Goal: Task Accomplishment & Management: Manage account settings

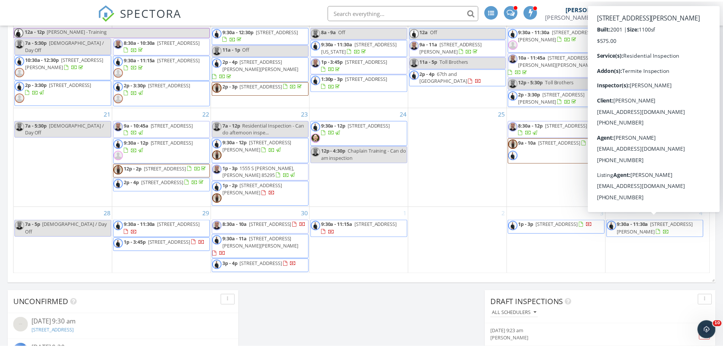
scroll to position [702, 734]
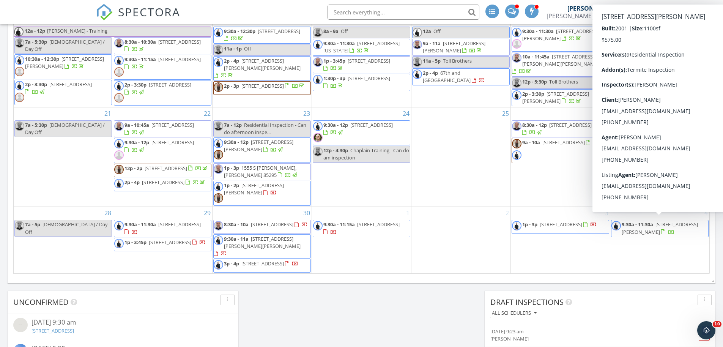
click at [323, 10] on input "text" at bounding box center [403, 12] width 152 height 15
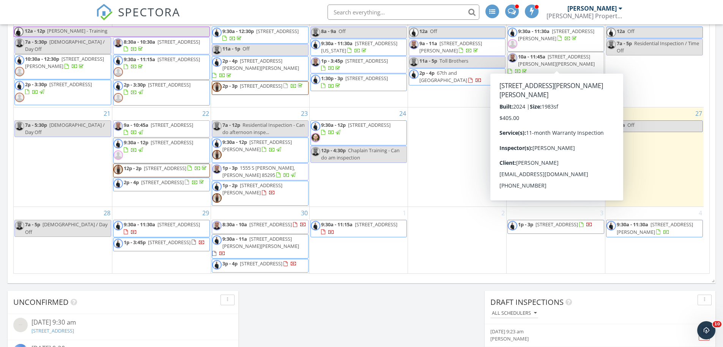
click at [323, 232] on link "9:30a - 11:30a 13461 W Libra Dr, Eloy 85131" at bounding box center [654, 228] width 76 height 14
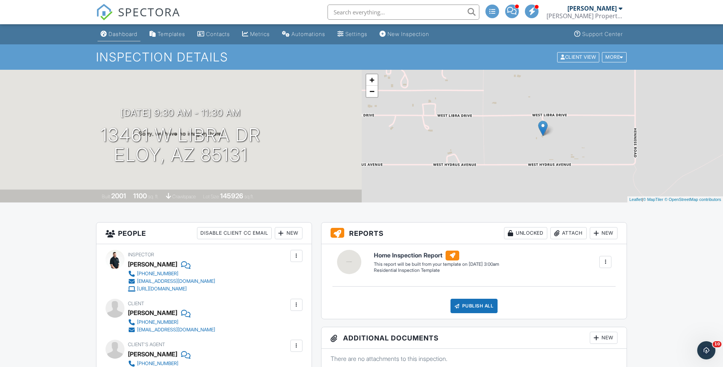
click at [114, 31] on div "Dashboard" at bounding box center [122, 34] width 29 height 6
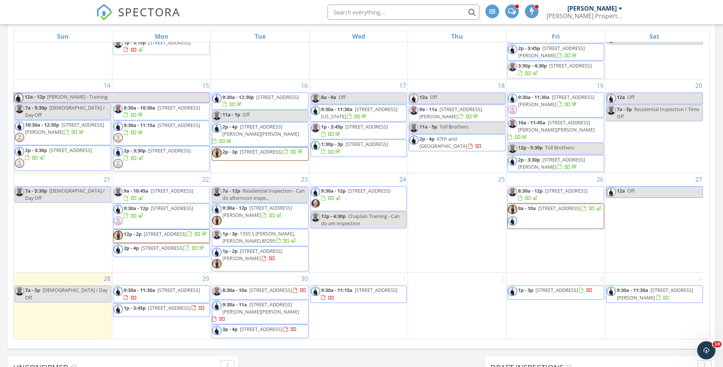
scroll to position [420, 0]
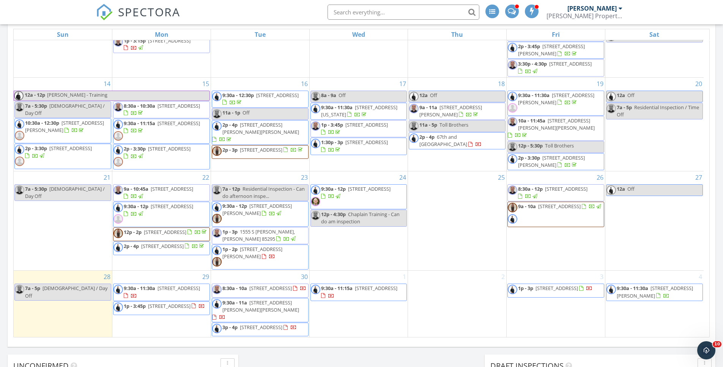
click at [378, 11] on input "text" at bounding box center [403, 12] width 152 height 15
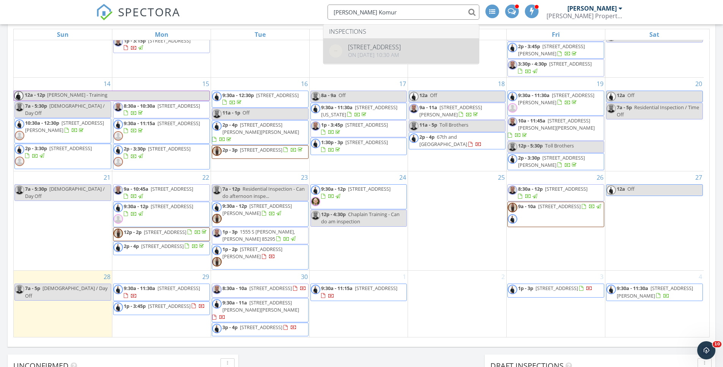
type input "RIchard Komur"
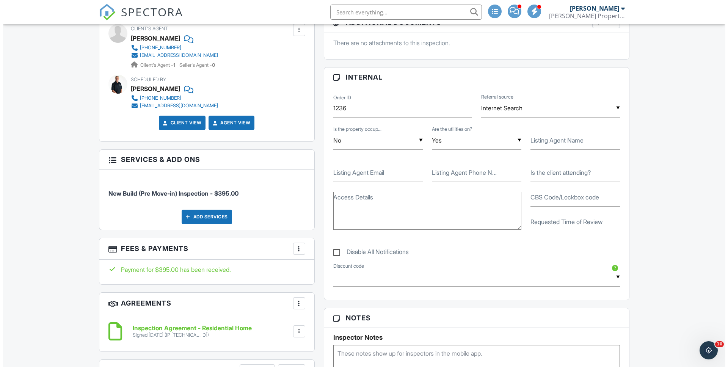
scroll to position [313, 0]
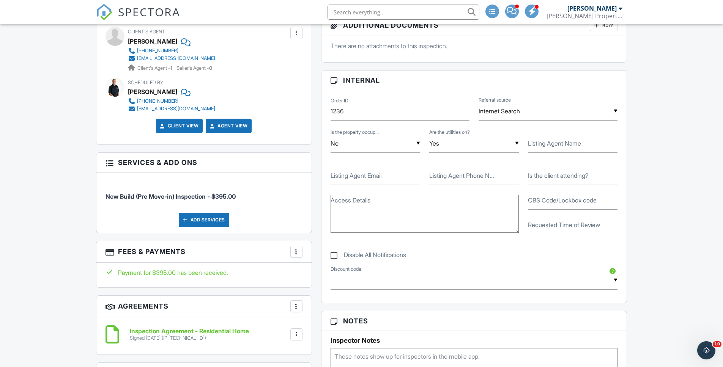
click at [208, 224] on div "Add Services" at bounding box center [204, 220] width 50 height 14
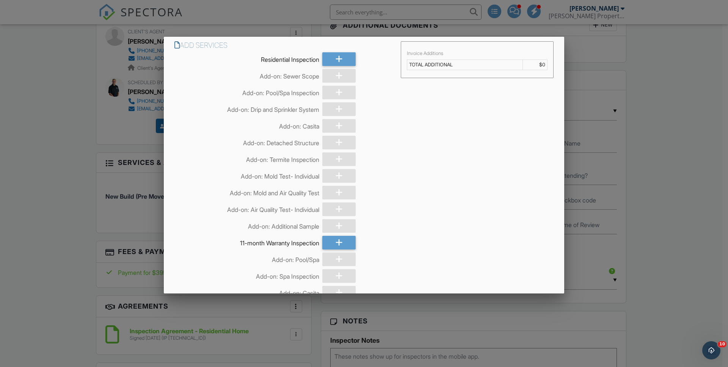
scroll to position [261, 0]
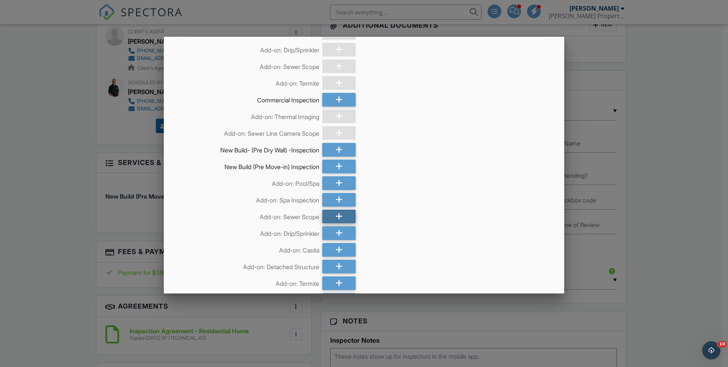
click at [343, 221] on div at bounding box center [338, 217] width 33 height 14
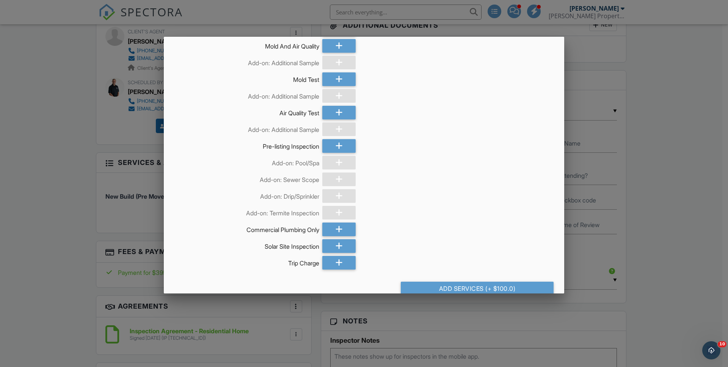
scroll to position [696, 0]
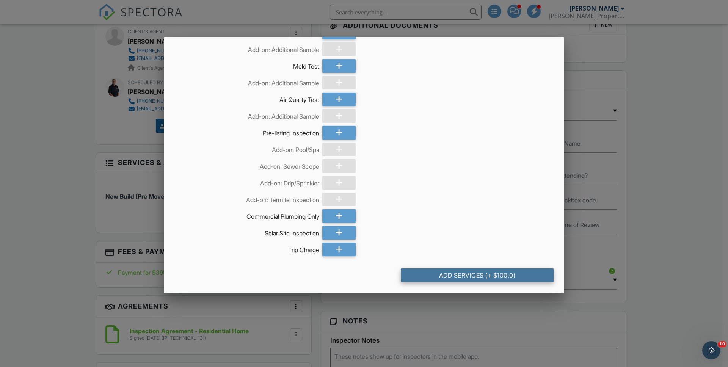
click at [512, 278] on div "Add Services (+ $100.0)" at bounding box center [477, 276] width 153 height 14
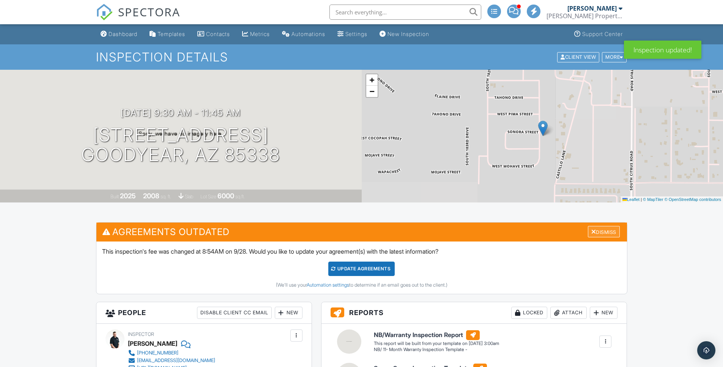
click at [609, 228] on div "Dismiss" at bounding box center [604, 232] width 32 height 12
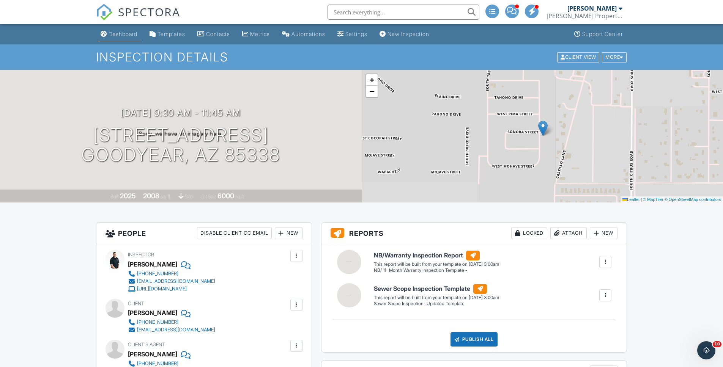
click at [120, 35] on div "Dashboard" at bounding box center [122, 34] width 29 height 6
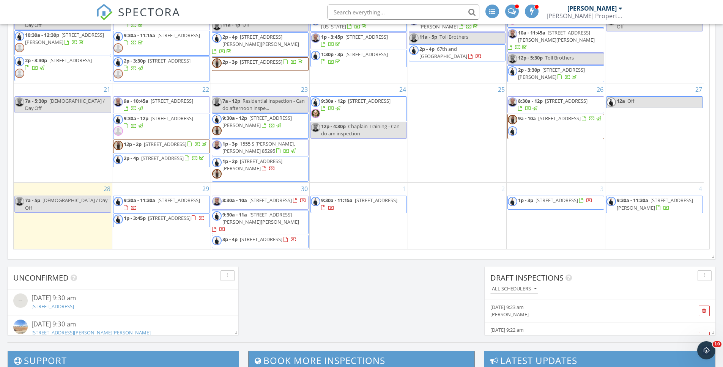
scroll to position [516, 0]
